Goal: Task Accomplishment & Management: Use online tool/utility

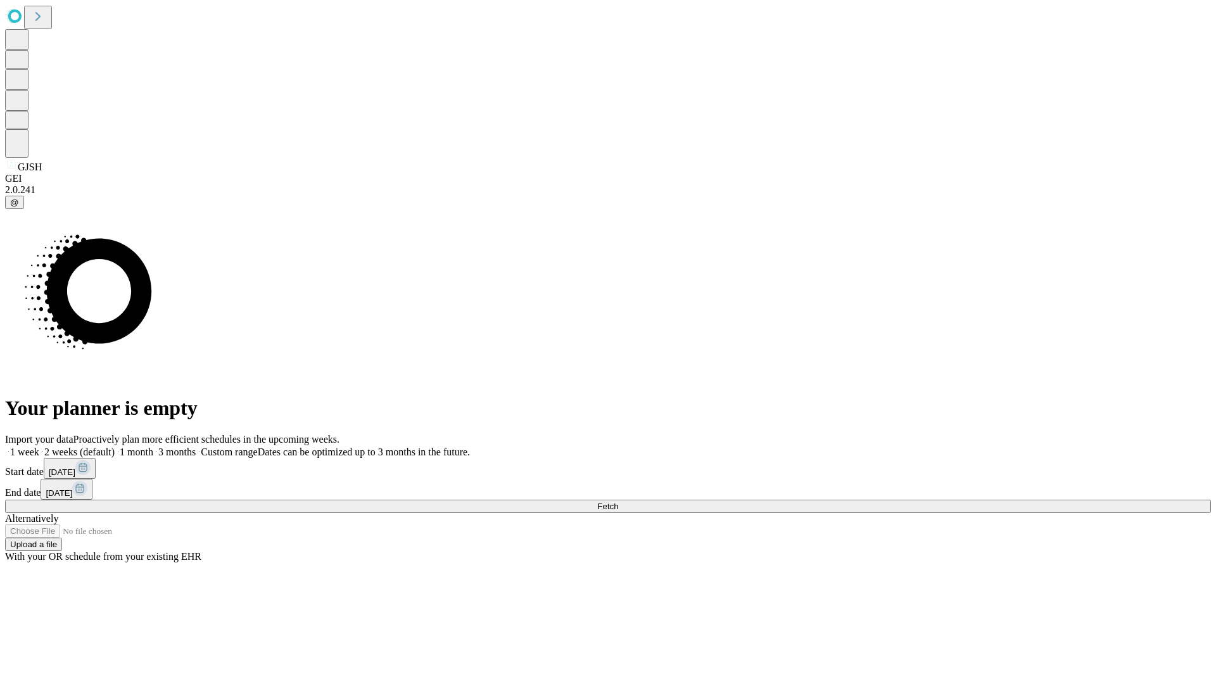
click at [618, 502] on span "Fetch" at bounding box center [607, 506] width 21 height 9
